Goal: Task Accomplishment & Management: Manage account settings

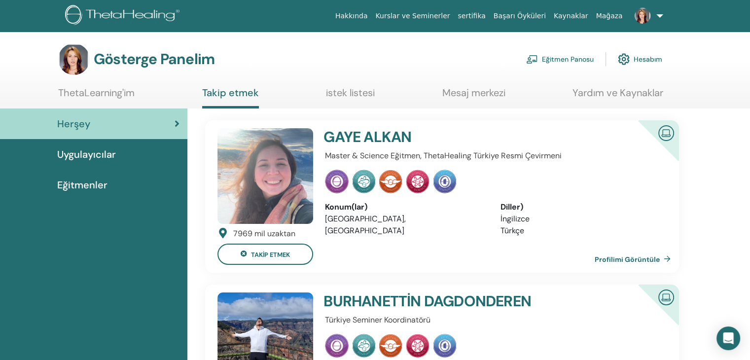
click at [106, 154] on font "Uygulayıcılar" at bounding box center [86, 154] width 59 height 13
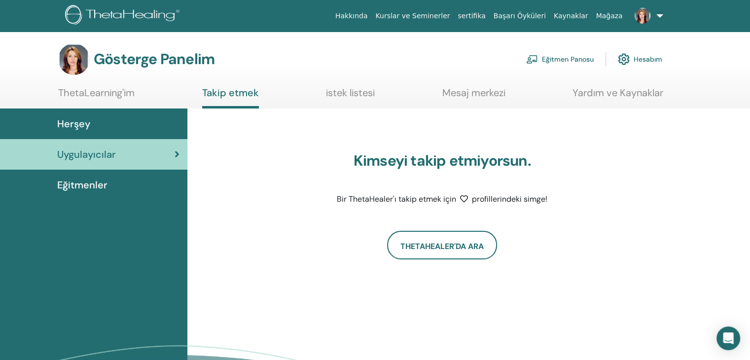
click at [98, 185] on font "Eğitmenler" at bounding box center [82, 184] width 50 height 13
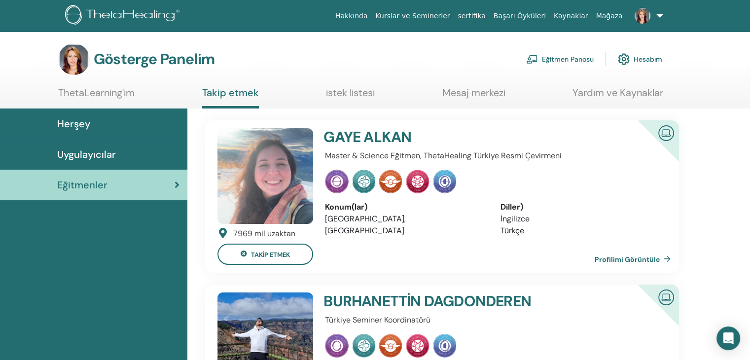
click at [660, 16] on link at bounding box center [647, 16] width 40 height 32
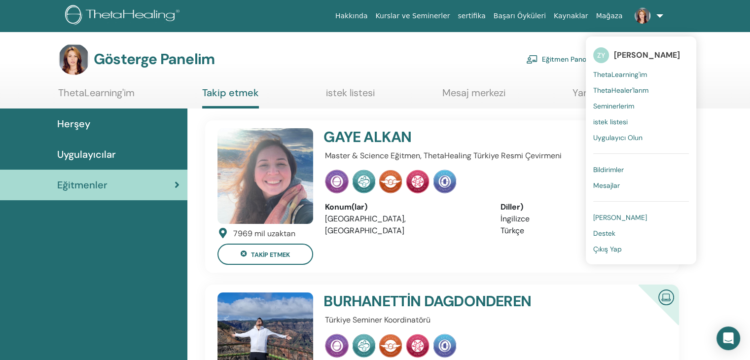
click at [626, 71] on font "ThetaLearning'im" at bounding box center [620, 74] width 54 height 9
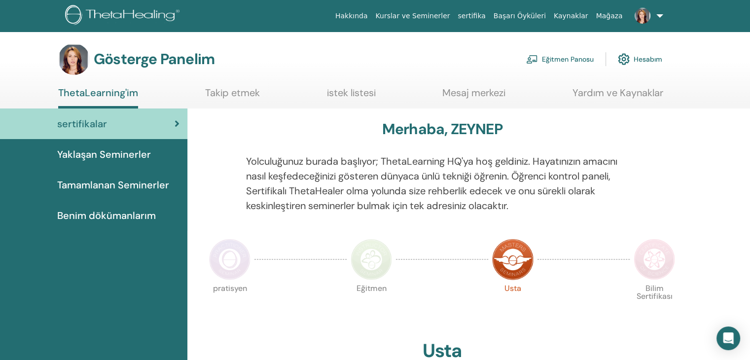
drag, startPoint x: 101, startPoint y: 214, endPoint x: 106, endPoint y: 213, distance: 5.0
click at [102, 214] on font "Benim dökümanlarım" at bounding box center [106, 215] width 99 height 13
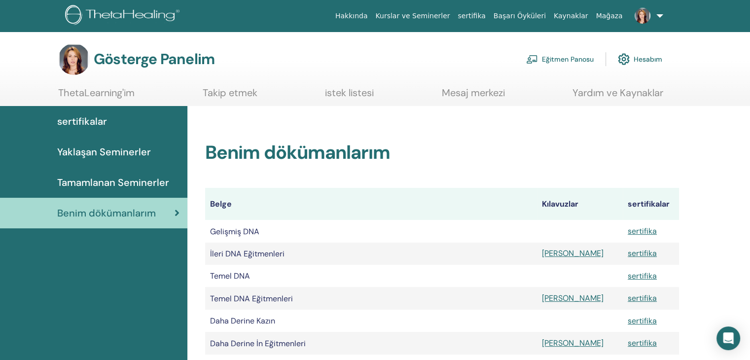
click at [574, 58] on font "Eğitmen Panosu" at bounding box center [568, 59] width 52 height 9
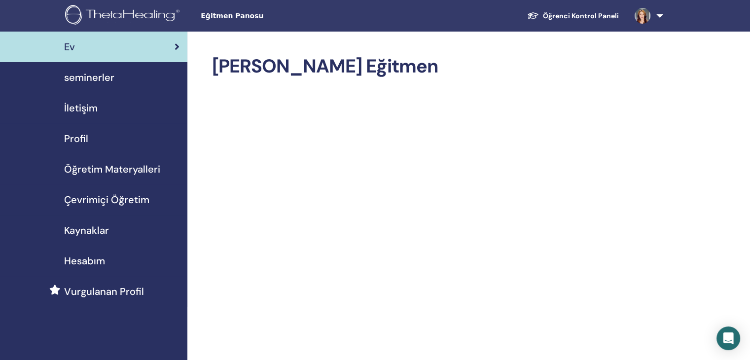
click at [102, 76] on span "seminerler" at bounding box center [89, 77] width 50 height 15
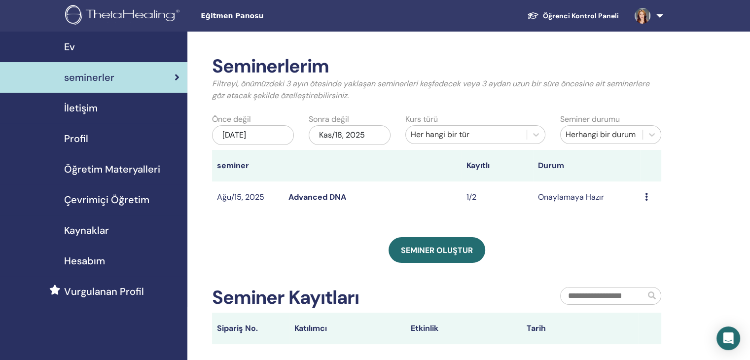
click at [261, 134] on div "May/18, 2025" at bounding box center [253, 135] width 82 height 20
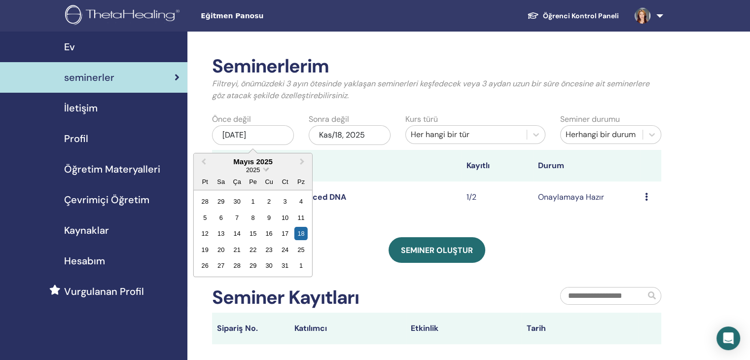
click at [264, 170] on span "Choose Date" at bounding box center [265, 168] width 6 height 6
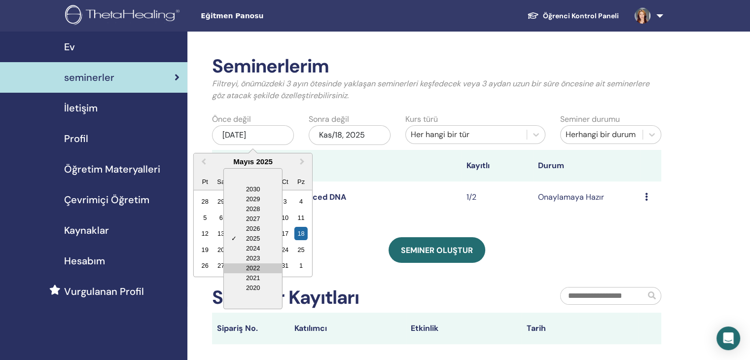
click at [256, 267] on div "2022" at bounding box center [253, 268] width 58 height 10
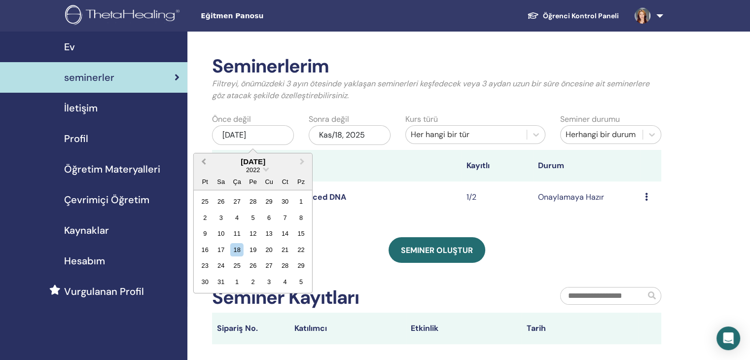
click at [204, 161] on span "Previous Month" at bounding box center [204, 161] width 0 height 10
click at [267, 231] on div "15" at bounding box center [268, 233] width 13 height 13
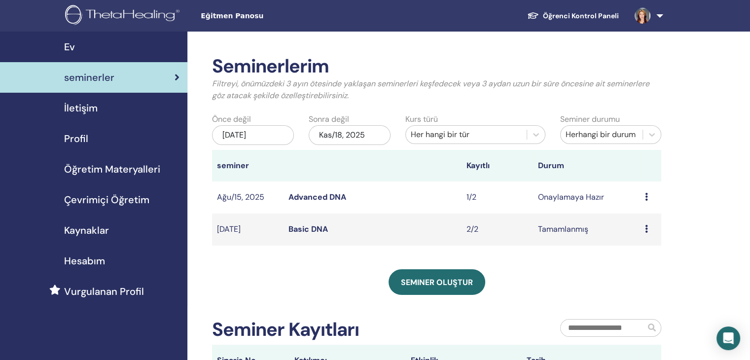
click at [268, 136] on div "Nis/15, 2022" at bounding box center [253, 135] width 82 height 20
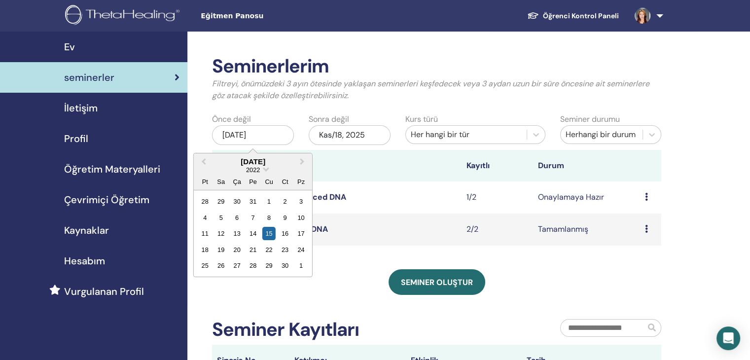
click at [309, 230] on div "11 12 13 14 15 16 17" at bounding box center [253, 233] width 112 height 16
click at [303, 233] on div "17" at bounding box center [300, 233] width 13 height 13
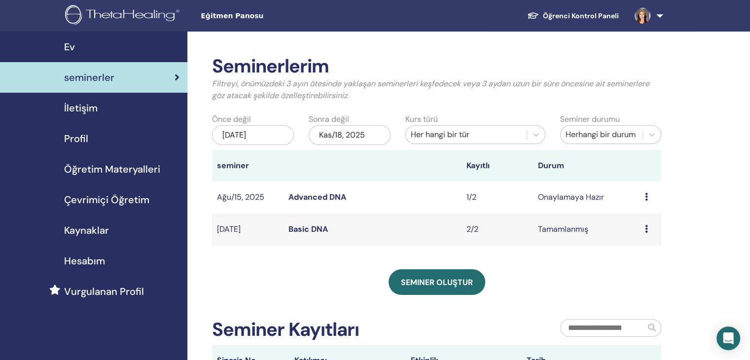
click at [265, 134] on div "Nis/17, 2022" at bounding box center [253, 135] width 82 height 20
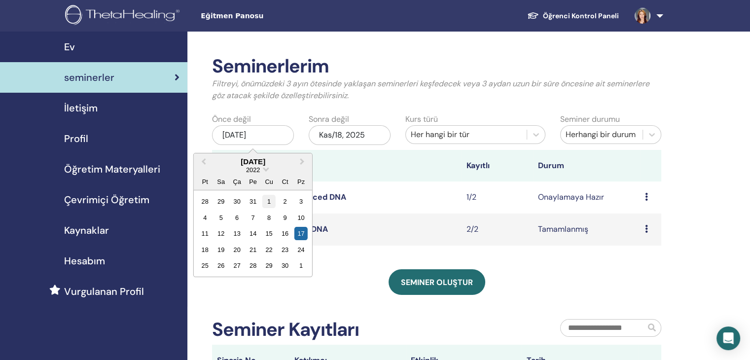
click at [266, 202] on div "1" at bounding box center [268, 201] width 13 height 13
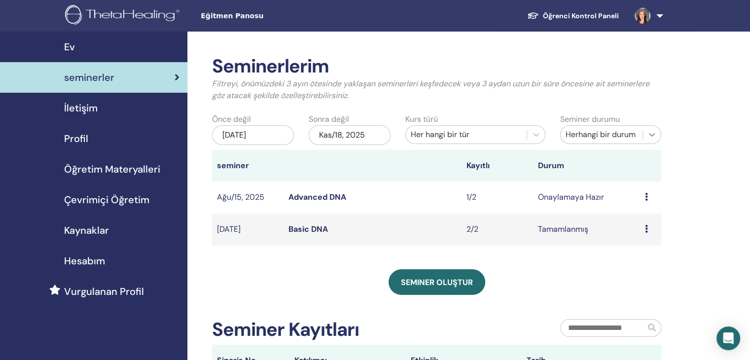
click at [651, 131] on icon at bounding box center [652, 135] width 10 height 10
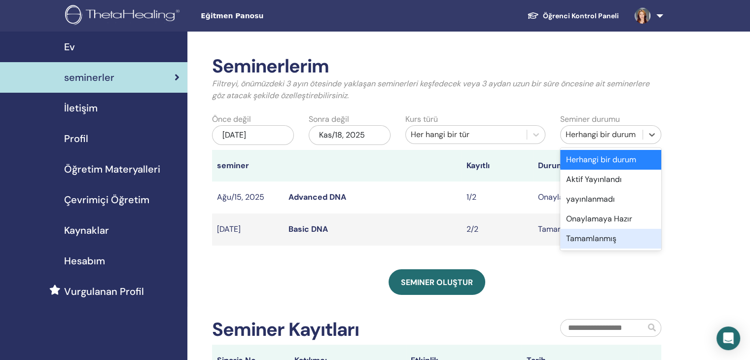
click at [607, 244] on div "Tamamlanmış" at bounding box center [610, 239] width 101 height 20
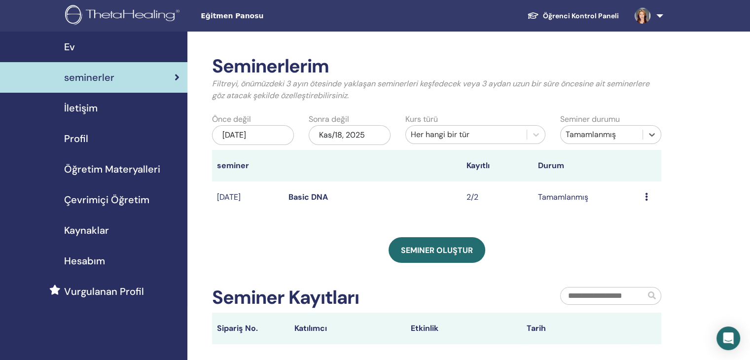
click at [272, 135] on div "Nis/01, 2022" at bounding box center [253, 135] width 82 height 20
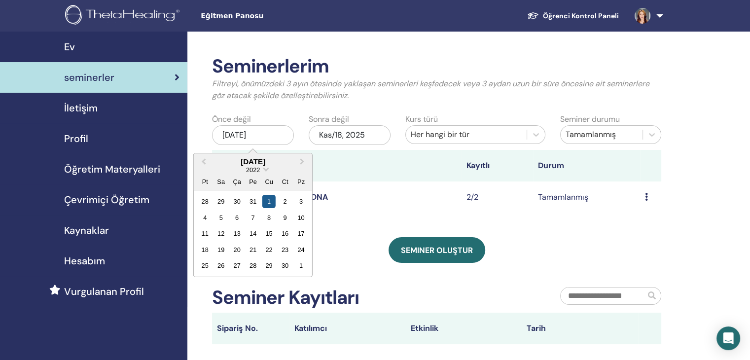
click at [272, 202] on div "1" at bounding box center [268, 201] width 13 height 13
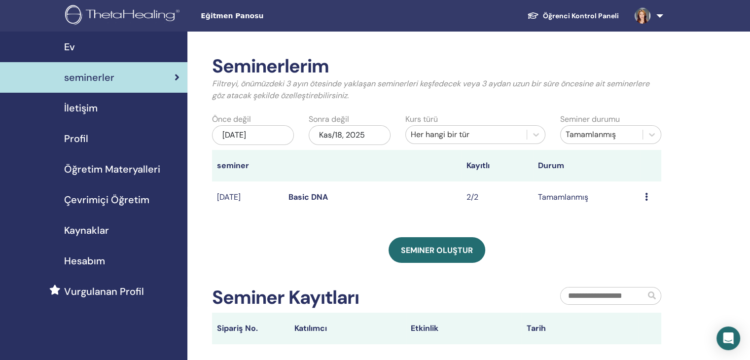
click at [345, 139] on div "Kas/18, 2025" at bounding box center [350, 135] width 82 height 20
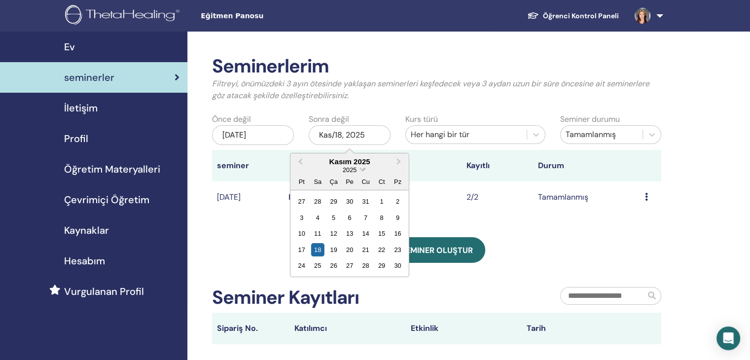
click at [363, 169] on span "Choose Date" at bounding box center [362, 168] width 6 height 6
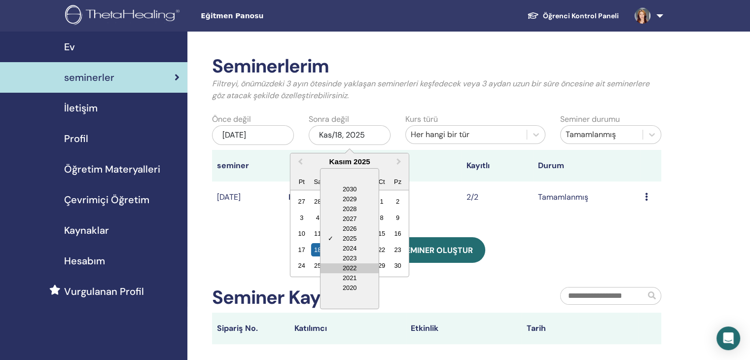
click at [350, 269] on div "2022" at bounding box center [349, 268] width 58 height 10
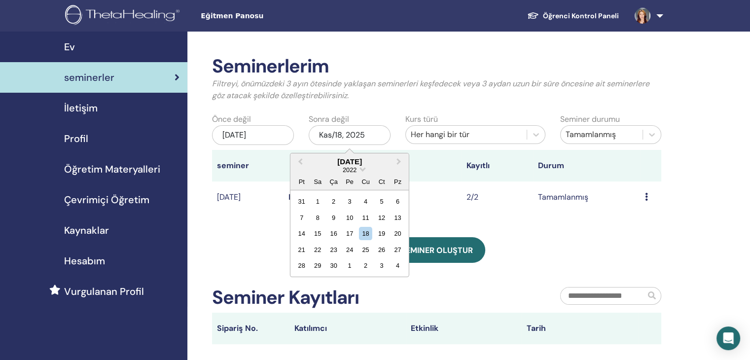
click at [554, 233] on div "Seminerlerim Filtreyi, önümüzdeki 3 ayın ötesinde yaklaşan seminerleri keşfedec…" at bounding box center [436, 199] width 449 height 289
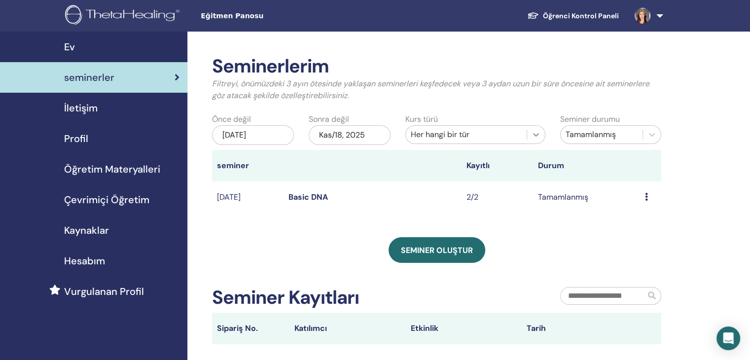
click at [531, 134] on icon at bounding box center [536, 135] width 10 height 10
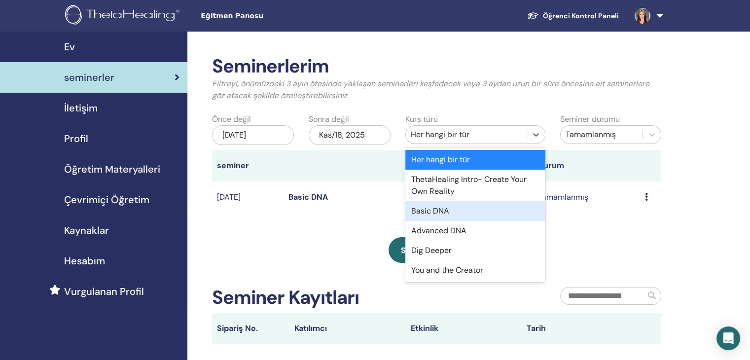
click at [445, 210] on div "Basic DNA" at bounding box center [475, 211] width 140 height 20
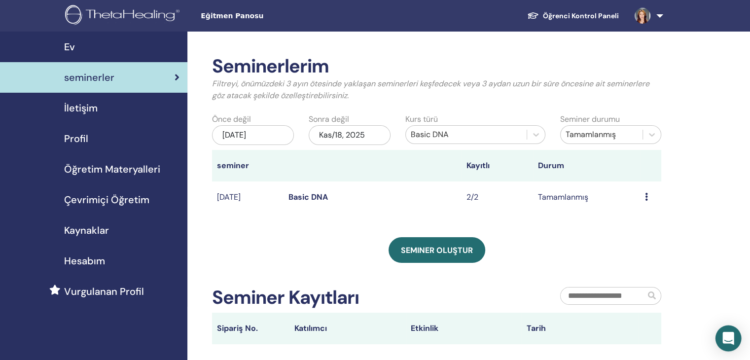
click at [728, 338] on icon "Open Intercom Messenger" at bounding box center [727, 338] width 11 height 13
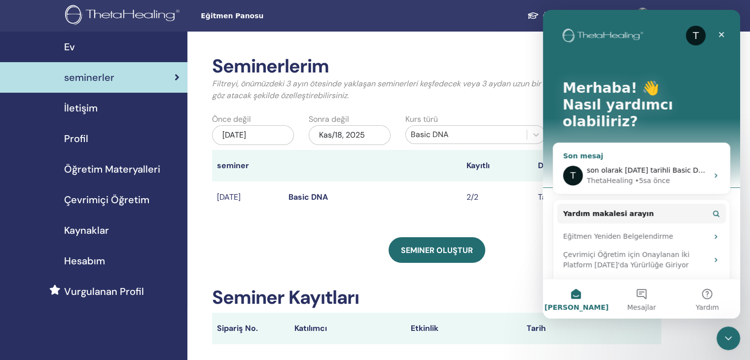
click at [615, 166] on span "son olarak 17 nisan 2022 tarihli Basic DNA eğititim deki öğrencilerim sistemde …" at bounding box center [758, 170] width 342 height 8
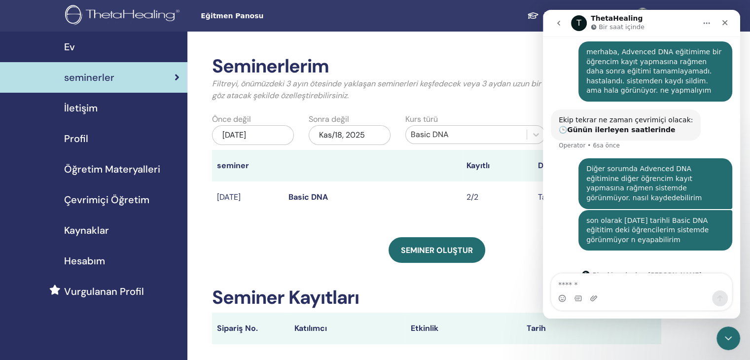
scroll to position [127, 0]
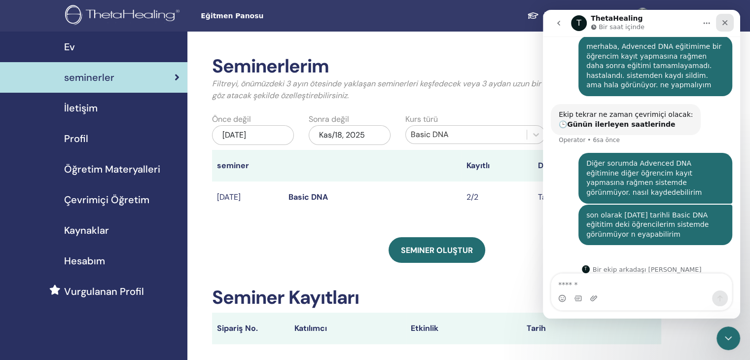
click at [722, 24] on icon "Kapat" at bounding box center [725, 23] width 8 height 8
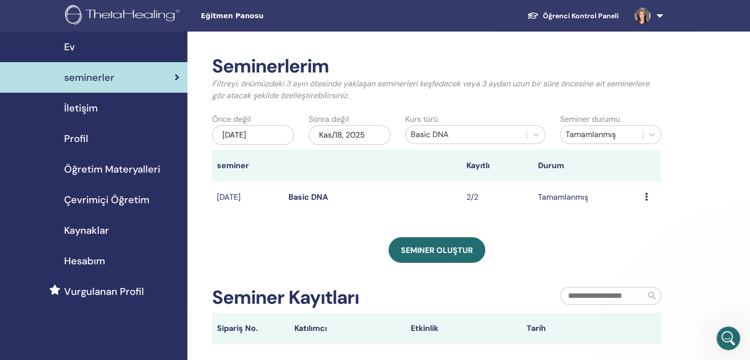
scroll to position [126, 0]
click at [266, 137] on div "Nis/01, 2022" at bounding box center [253, 135] width 82 height 20
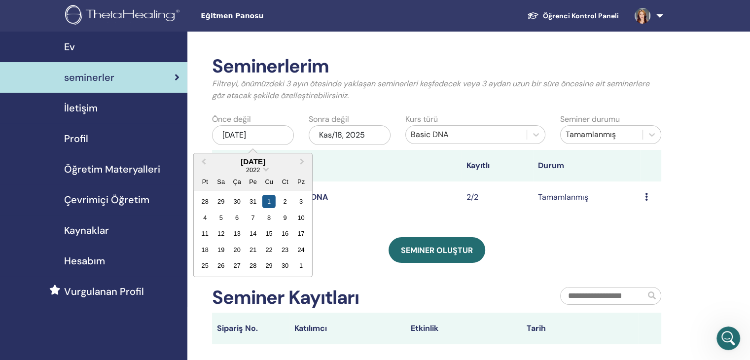
click at [269, 200] on div "1" at bounding box center [268, 201] width 13 height 13
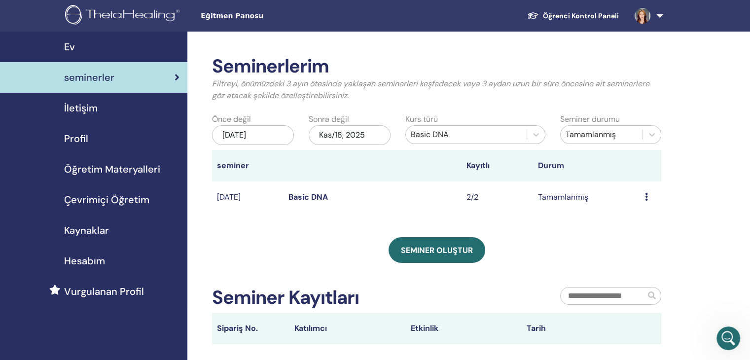
click at [269, 199] on td "May/24, 2024" at bounding box center [247, 197] width 71 height 32
click at [268, 136] on div "Nis/01, 2022" at bounding box center [253, 135] width 82 height 20
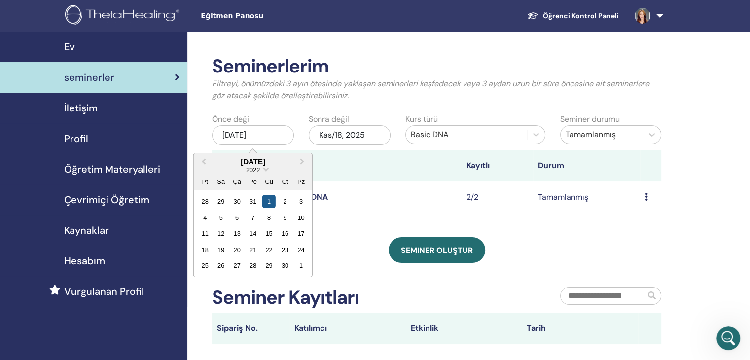
click at [267, 201] on div "1" at bounding box center [268, 201] width 13 height 13
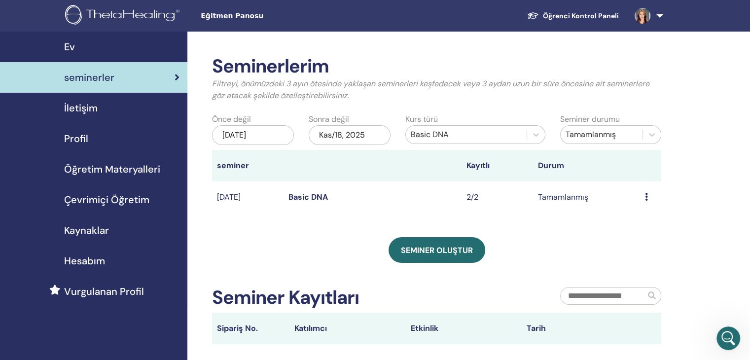
click at [258, 133] on div "Nis/01, 2022" at bounding box center [253, 135] width 82 height 20
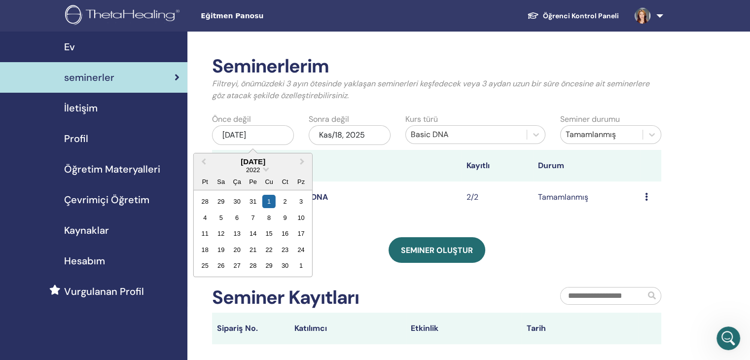
click at [258, 133] on div "Nis/01, 2022" at bounding box center [253, 135] width 82 height 20
click at [302, 162] on span "Next Month" at bounding box center [302, 161] width 0 height 10
click at [262, 169] on div "2022" at bounding box center [253, 170] width 118 height 8
click at [265, 171] on span "Choose Date" at bounding box center [265, 168] width 6 height 6
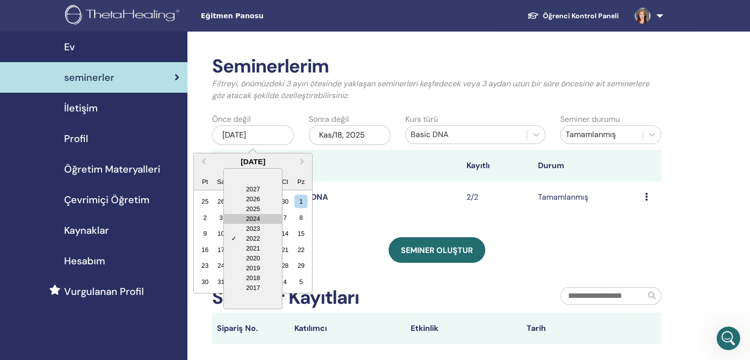
click at [257, 218] on div "2024" at bounding box center [253, 219] width 58 height 10
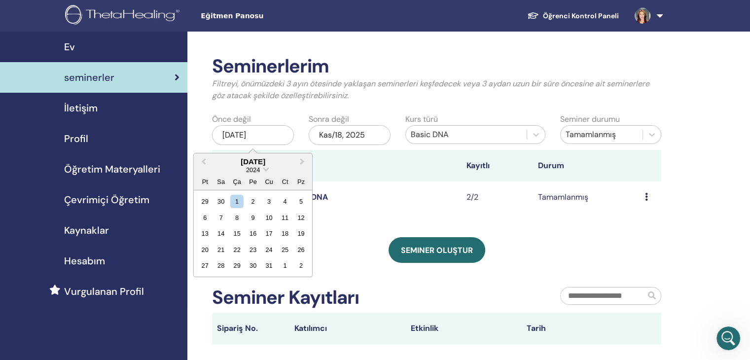
click at [325, 236] on div "Seminerlerim Filtreyi, önümüzdeki 3 ayın ötesinde yaklaşan seminerleri keşfedec…" at bounding box center [436, 199] width 449 height 289
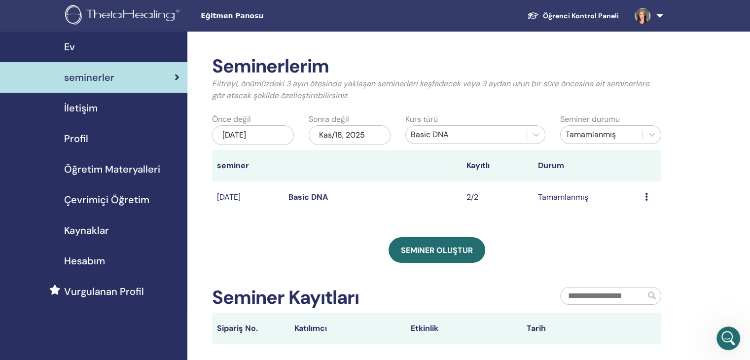
click at [275, 135] on div "Nis/01, 2022" at bounding box center [253, 135] width 82 height 20
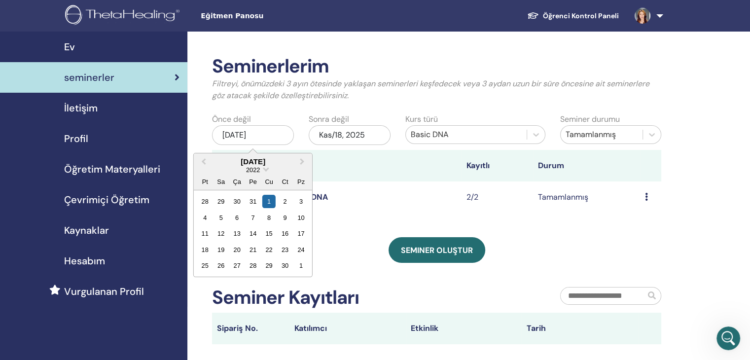
click at [264, 170] on div "2022" at bounding box center [253, 170] width 118 height 8
click at [334, 216] on div "Seminerlerim Filtreyi, önümüzdeki 3 ayın ötesinde yaklaşan seminerleri keşfedec…" at bounding box center [436, 199] width 449 height 289
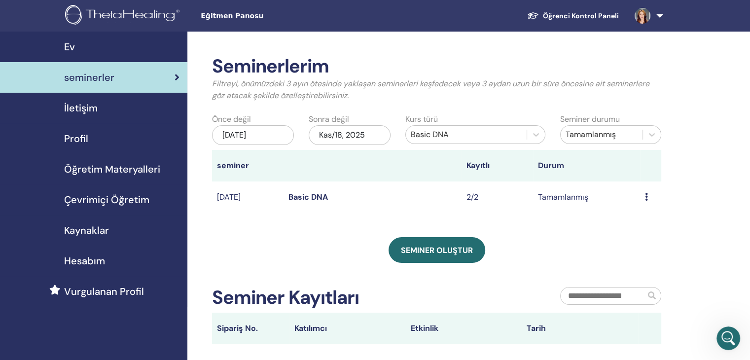
click at [246, 137] on div "Nis/01, 2022" at bounding box center [253, 135] width 82 height 20
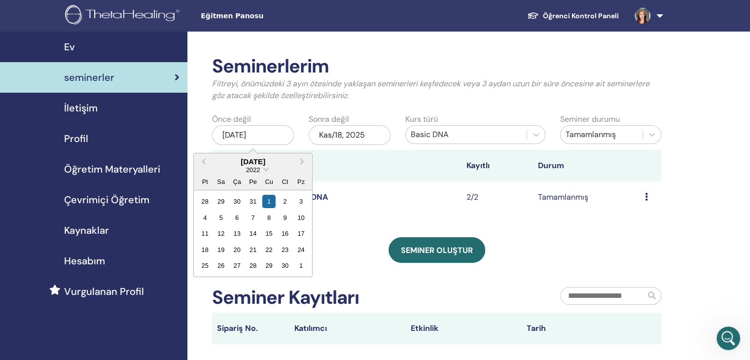
click at [266, 174] on div "Pt Sa Ça Pe Cu Ct Pz" at bounding box center [253, 182] width 118 height 16
click at [266, 172] on div "2022" at bounding box center [253, 170] width 118 height 8
click at [265, 170] on span "Choose Date" at bounding box center [265, 168] width 6 height 6
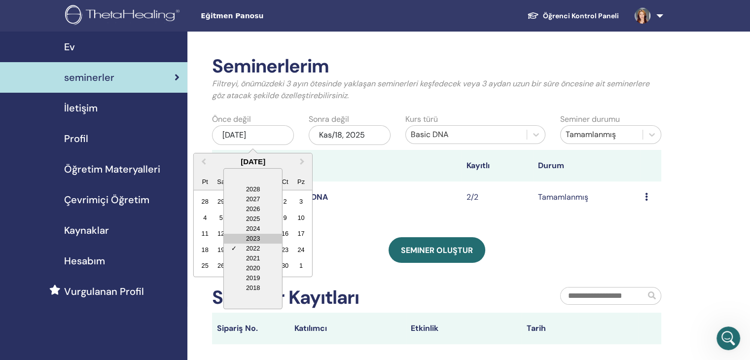
click at [250, 240] on div "2023" at bounding box center [253, 239] width 58 height 10
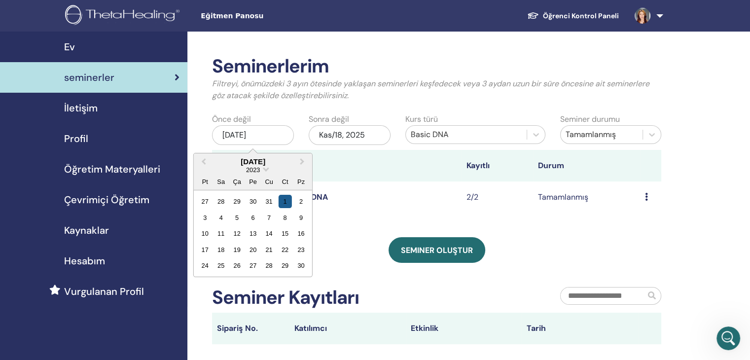
click at [285, 200] on div "1" at bounding box center [284, 201] width 13 height 13
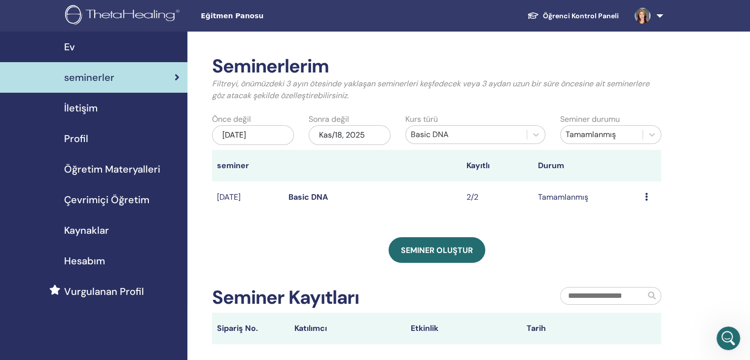
click at [270, 196] on td "May/24, 2024" at bounding box center [247, 197] width 71 height 32
click at [324, 198] on link "Basic DNA" at bounding box center [307, 197] width 39 height 10
